Goal: Information Seeking & Learning: Learn about a topic

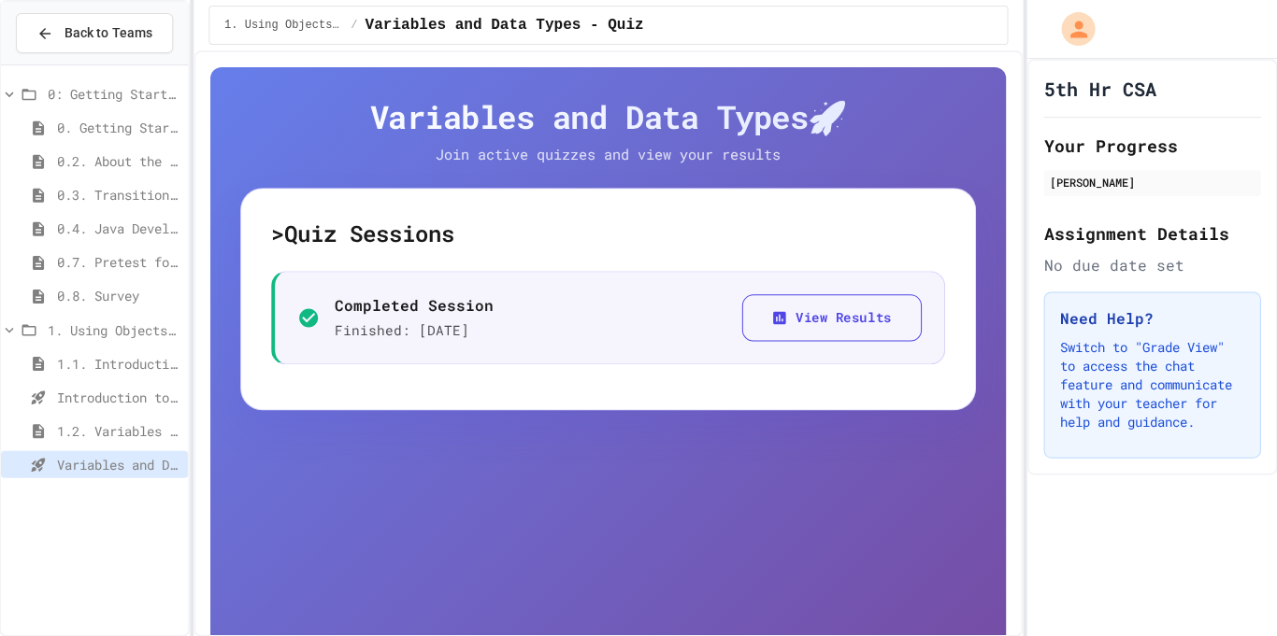
click at [118, 433] on span "1.2. Variables and Data Types" at bounding box center [119, 431] width 123 height 20
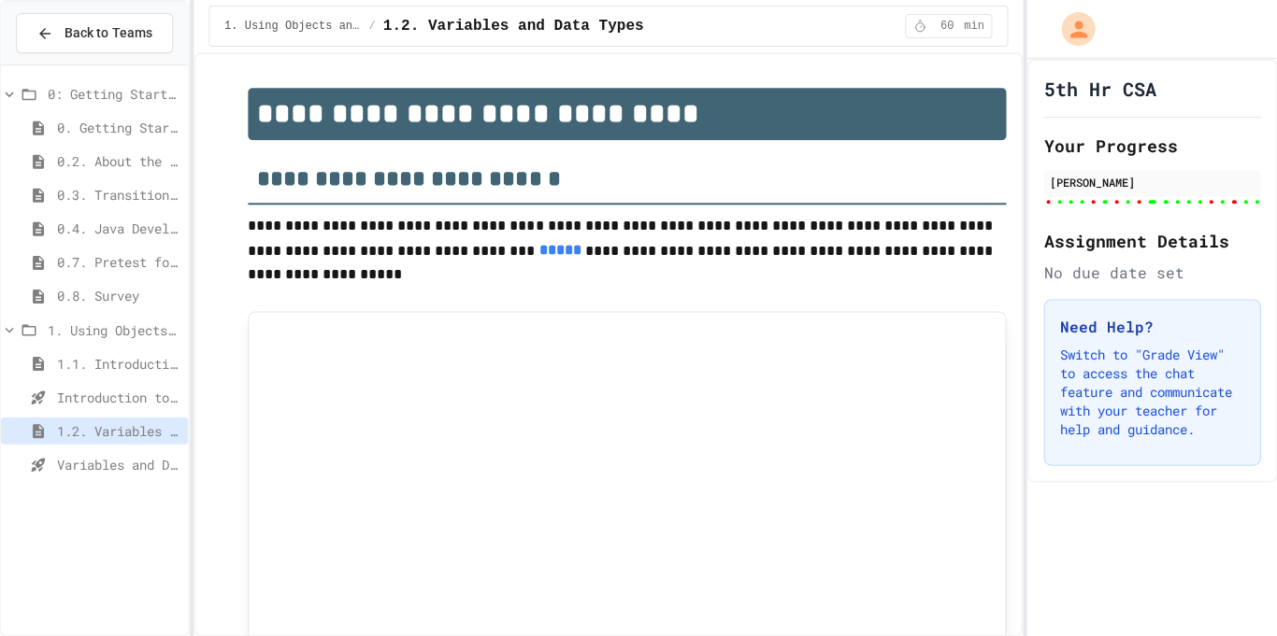
click at [88, 468] on span "Variables and Data Types - Quiz" at bounding box center [119, 464] width 123 height 20
